Goal: Information Seeking & Learning: Learn about a topic

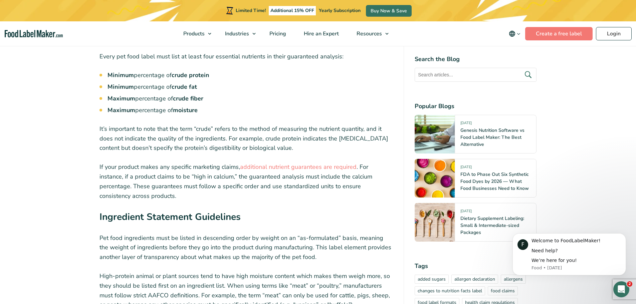
scroll to position [1503, 0]
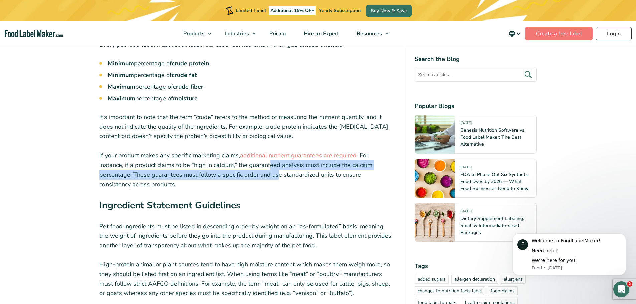
drag, startPoint x: 243, startPoint y: 179, endPoint x: 244, endPoint y: 168, distance: 11.0
click at [244, 168] on p "If your product makes any specific marketing claims, additional nutrient guaran…" at bounding box center [247, 170] width 294 height 38
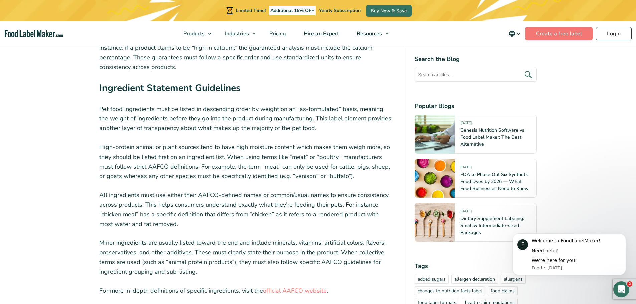
scroll to position [1637, 0]
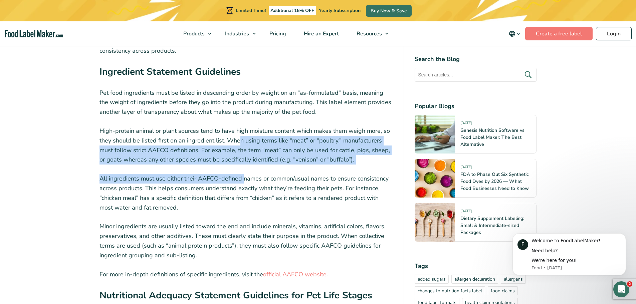
drag, startPoint x: 244, startPoint y: 168, endPoint x: 239, endPoint y: 142, distance: 26.1
click at [239, 142] on p "High-protein animal or plant sources tend to have high moisture content which m…" at bounding box center [247, 145] width 294 height 38
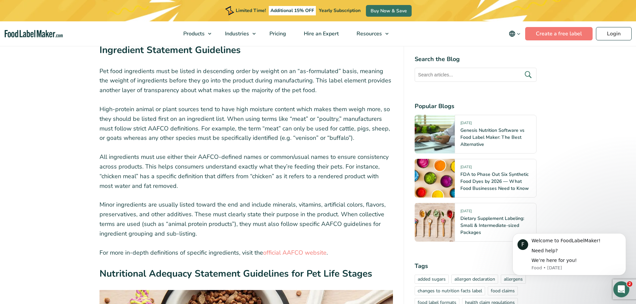
scroll to position [1671, 0]
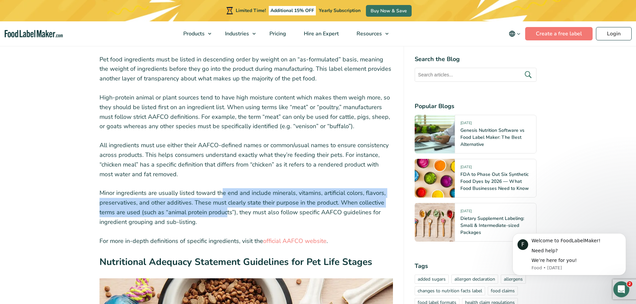
drag, startPoint x: 226, startPoint y: 212, endPoint x: 222, endPoint y: 190, distance: 22.7
click at [222, 190] on p "Minor ingredients are usually listed toward the end and include minerals, vitam…" at bounding box center [247, 207] width 294 height 38
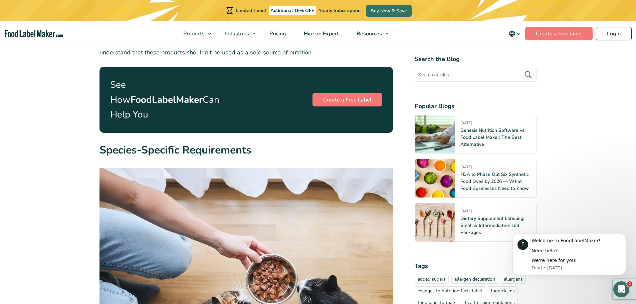
scroll to position [2573, 0]
